Goal: Navigation & Orientation: Find specific page/section

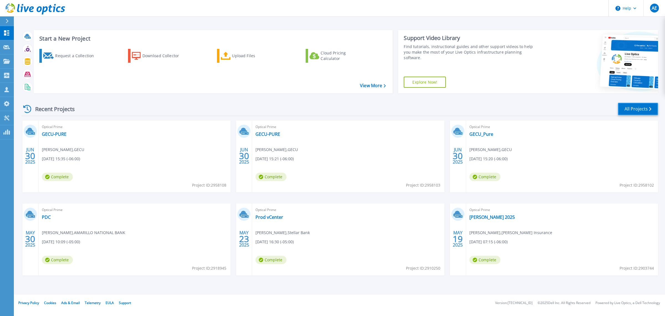
click at [632, 111] on link "All Projects" at bounding box center [638, 109] width 40 height 12
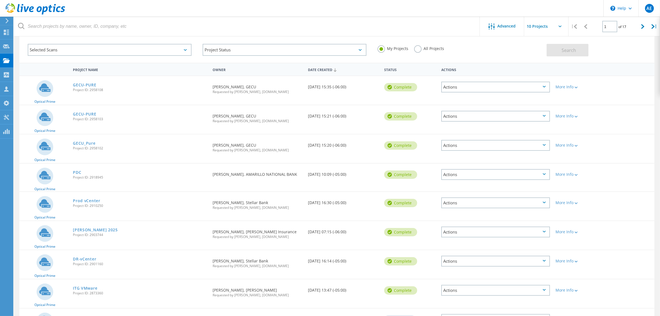
scroll to position [25, 0]
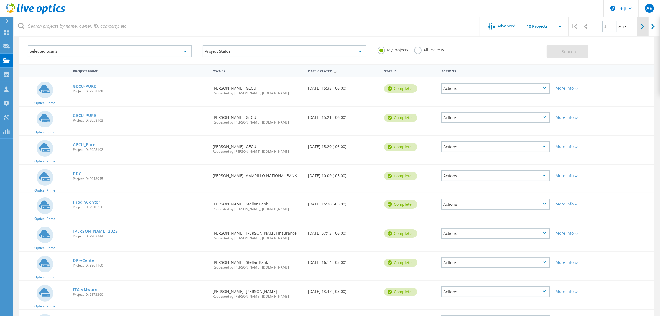
click at [639, 27] on div at bounding box center [642, 27] width 11 height 20
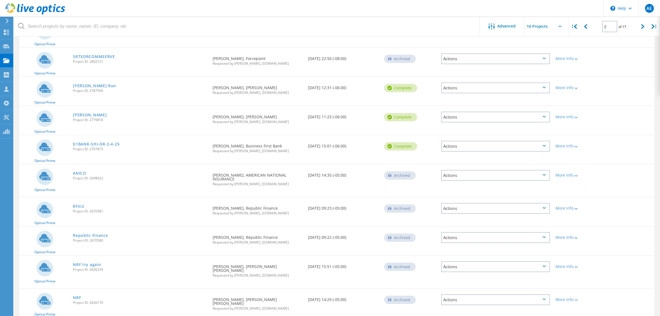
scroll to position [94, 0]
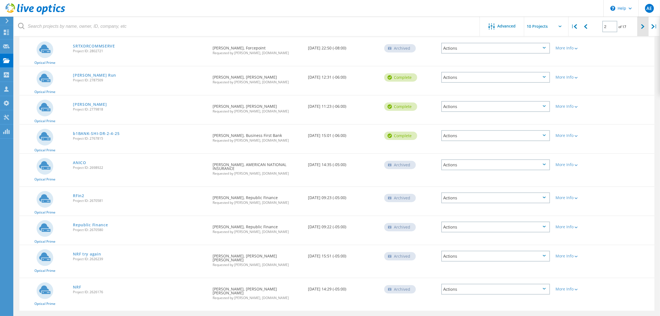
click at [642, 28] on icon at bounding box center [642, 26] width 3 height 5
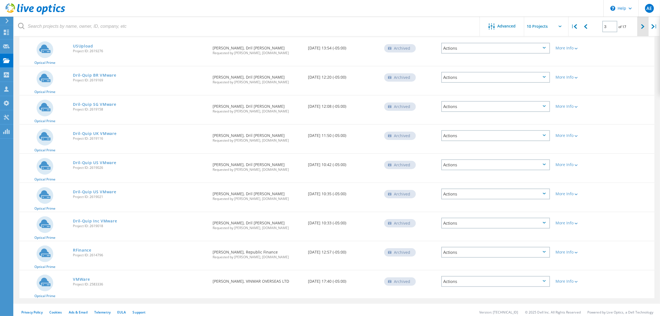
click at [642, 31] on div at bounding box center [642, 27] width 11 height 20
type input "4"
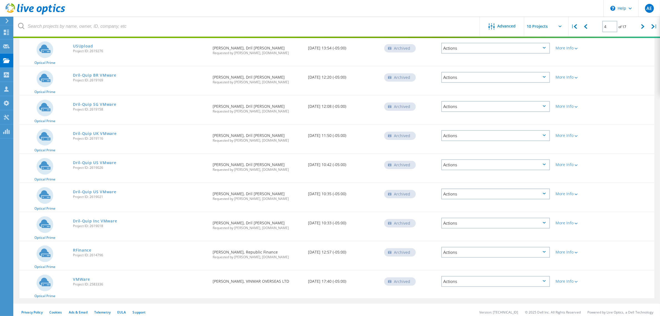
scroll to position [92, 0]
